Goal: Transaction & Acquisition: Purchase product/service

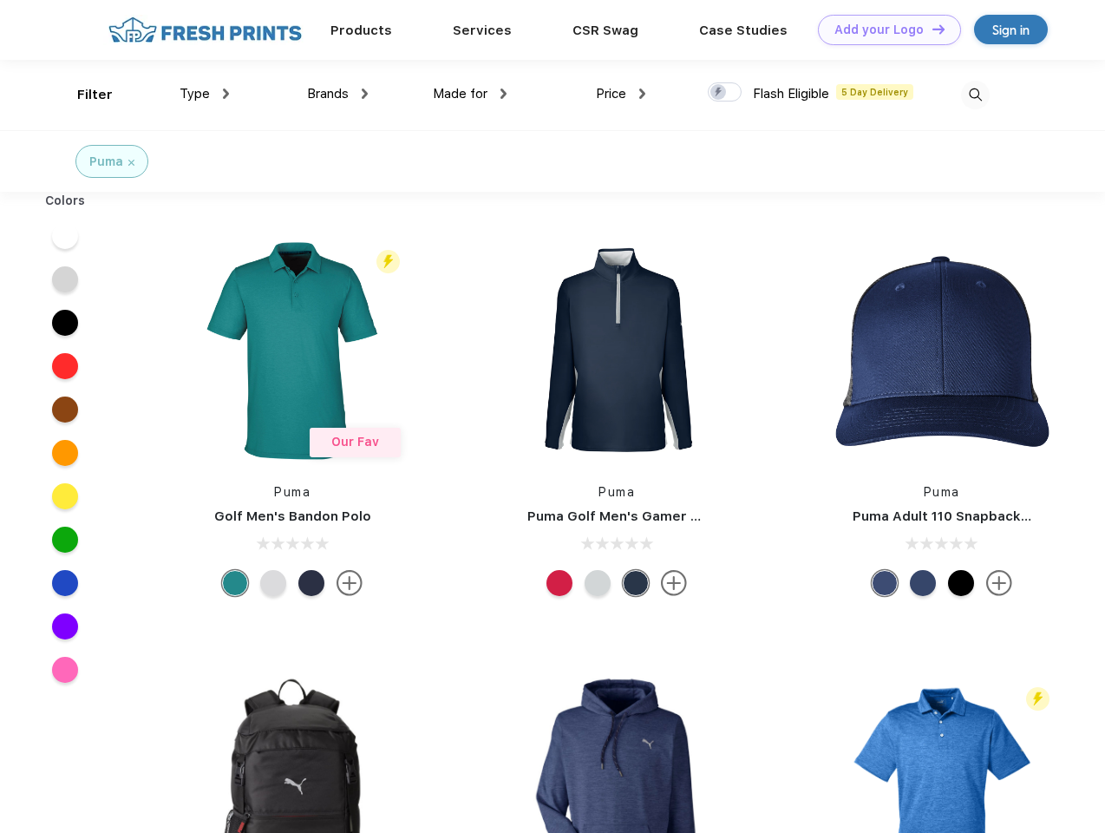
scroll to position [1, 0]
click at [883, 29] on link "Add your Logo Design Tool" at bounding box center [889, 30] width 143 height 30
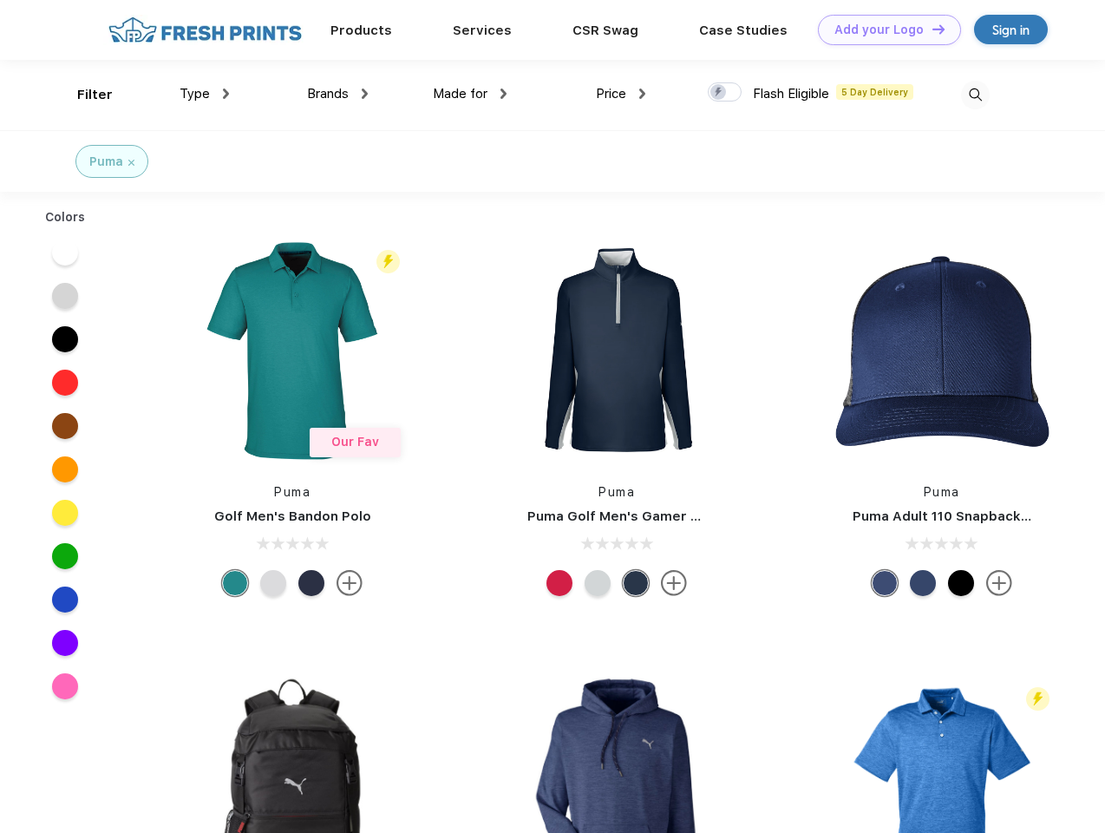
click at [0, 0] on div "Design Tool" at bounding box center [0, 0] width 0 height 0
click at [931, 29] on link "Add your Logo Design Tool" at bounding box center [889, 30] width 143 height 30
click at [83, 95] on div "Filter" at bounding box center [95, 95] width 36 height 20
click at [205, 94] on span "Type" at bounding box center [195, 94] width 30 height 16
click at [337, 94] on span "Brands" at bounding box center [328, 94] width 42 height 16
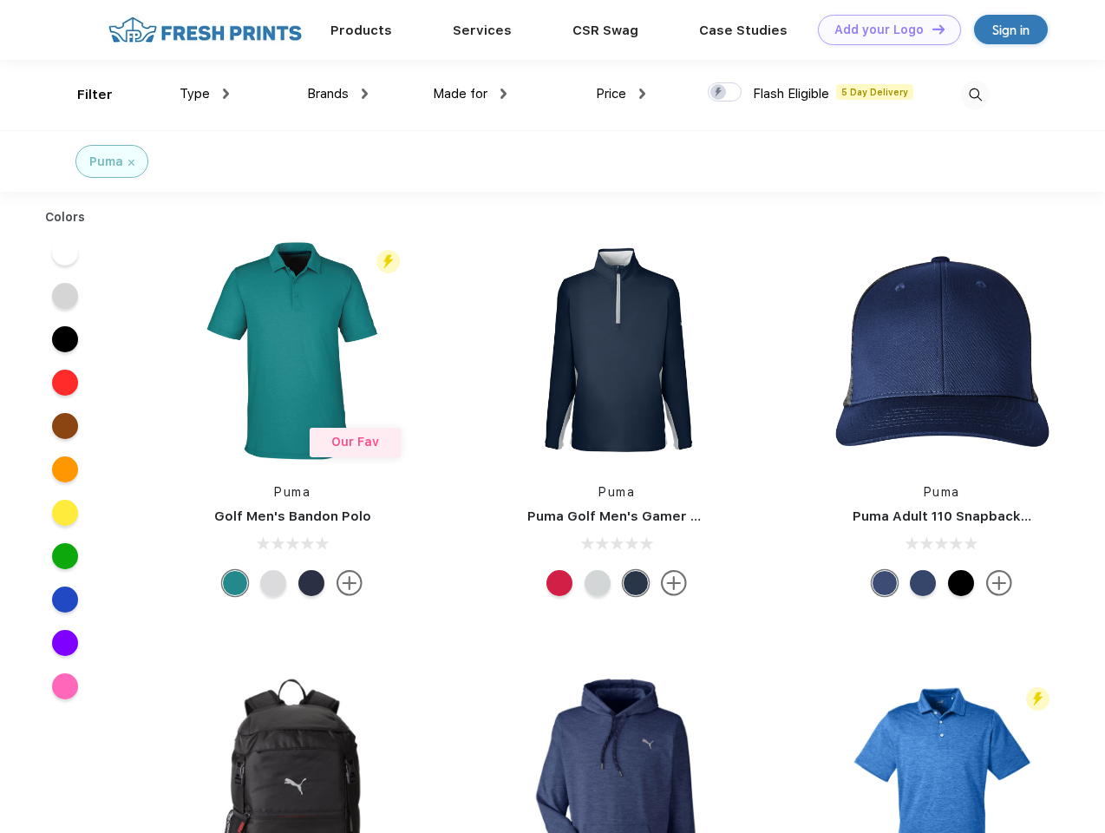
click at [470, 94] on span "Made for" at bounding box center [460, 94] width 55 height 16
click at [621, 94] on span "Price" at bounding box center [611, 94] width 30 height 16
click at [725, 93] on div at bounding box center [725, 91] width 34 height 19
click at [719, 93] on input "checkbox" at bounding box center [713, 87] width 11 height 11
click at [975, 95] on img at bounding box center [975, 95] width 29 height 29
